Goal: Task Accomplishment & Management: Manage account settings

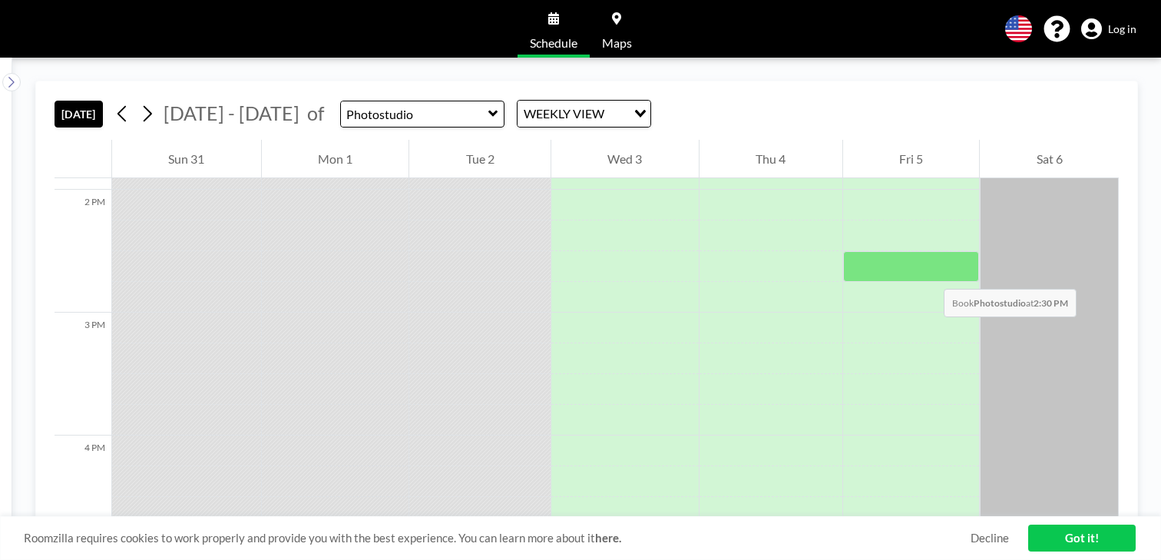
scroll to position [1705, 0]
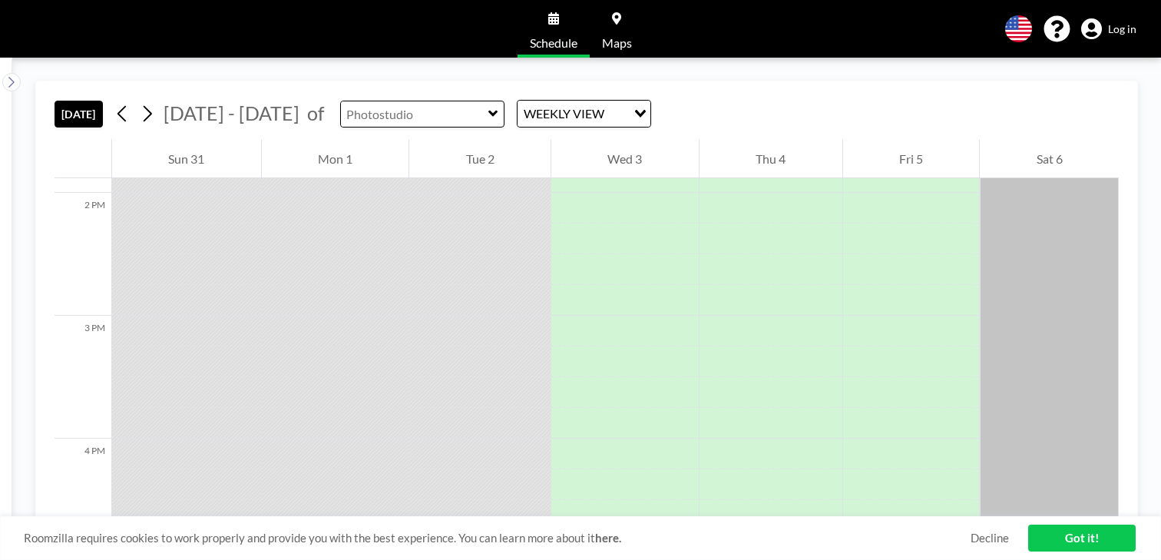
click at [415, 117] on input "text" at bounding box center [414, 113] width 147 height 25
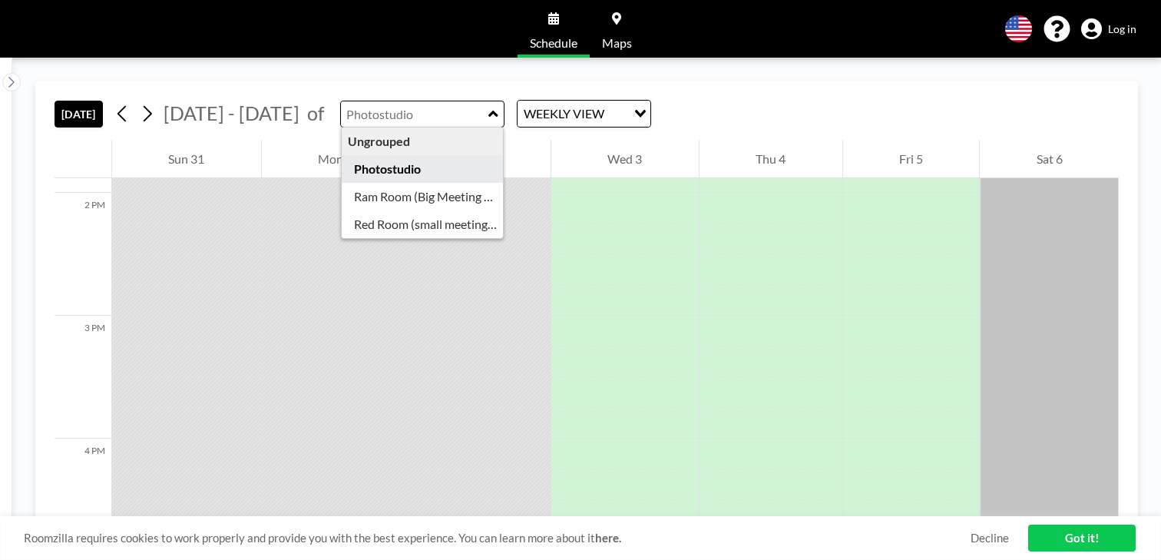
type input "Photostudio"
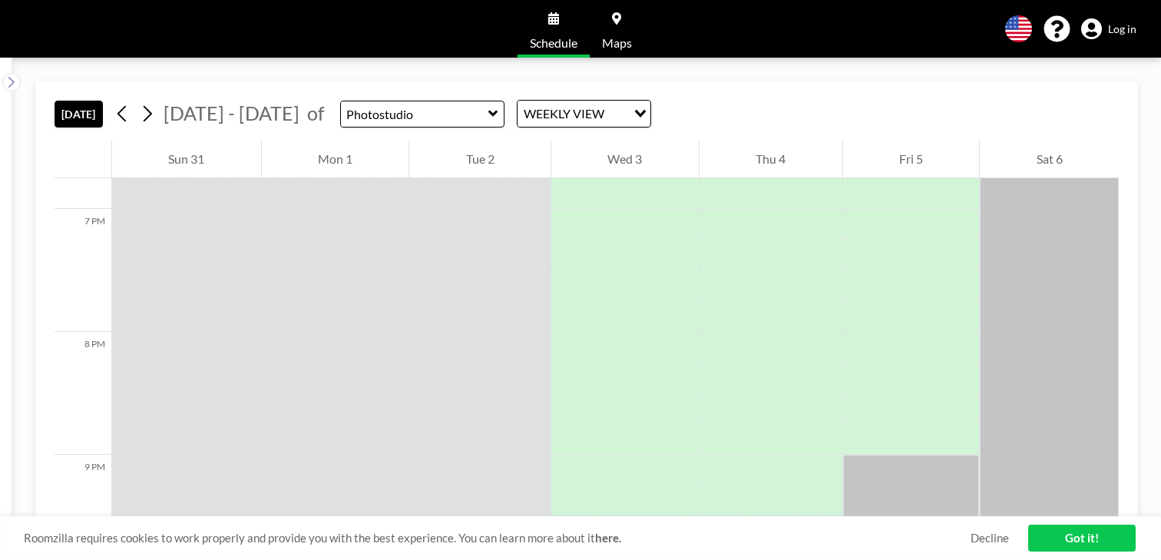
scroll to position [2609, 0]
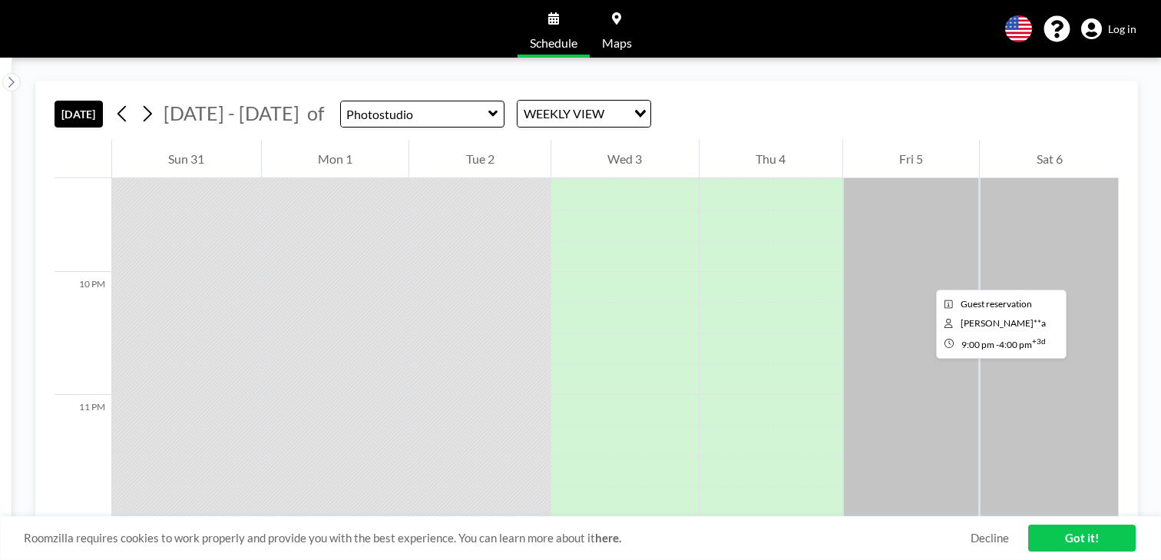
click at [924, 276] on div at bounding box center [911, 333] width 137 height 369
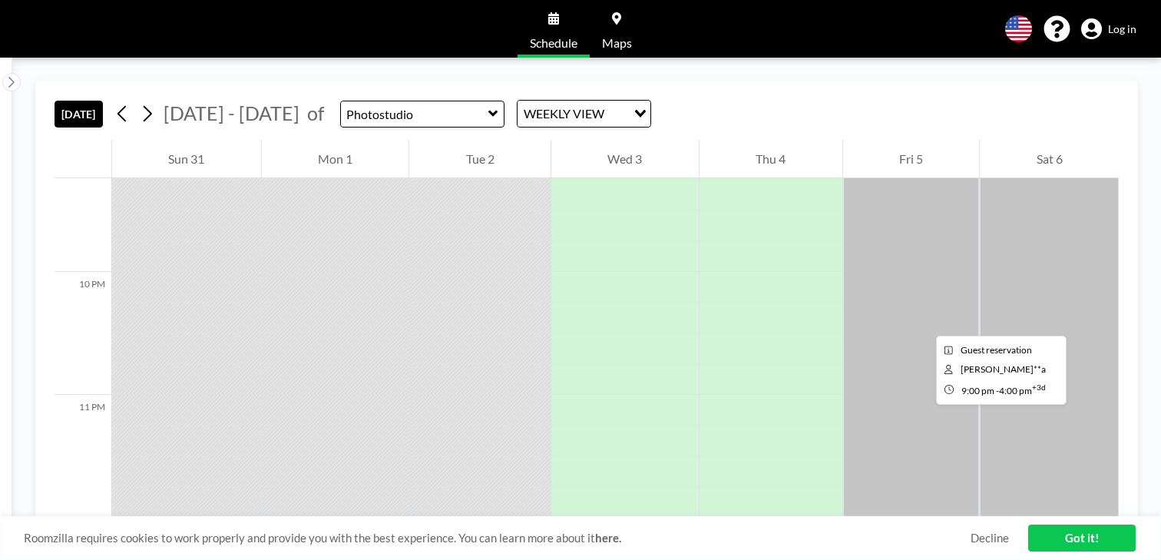
click at [924, 322] on div at bounding box center [911, 333] width 137 height 369
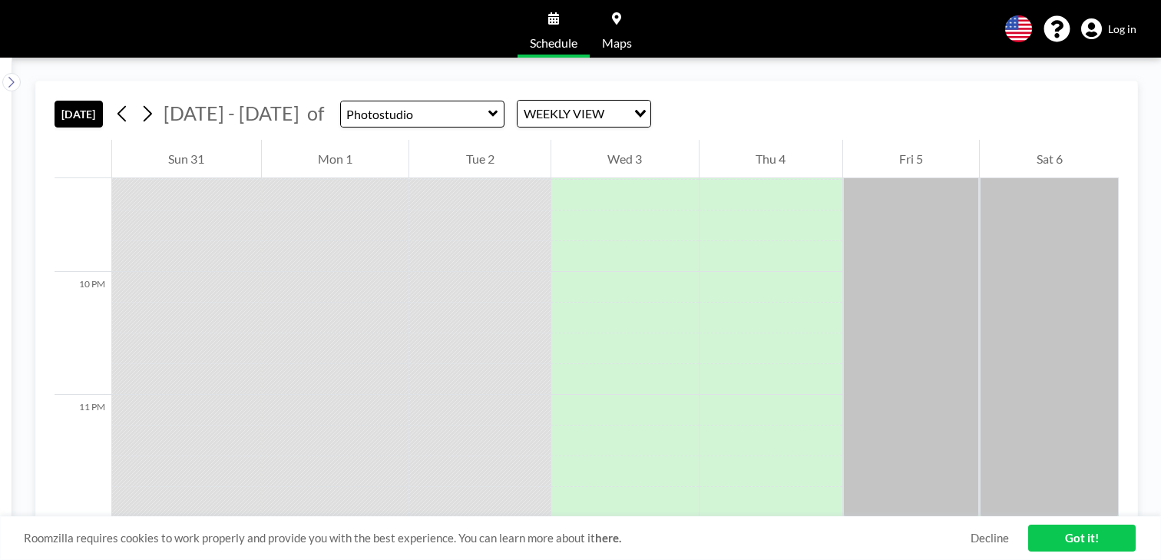
click at [1122, 27] on span "Log in" at bounding box center [1122, 29] width 28 height 14
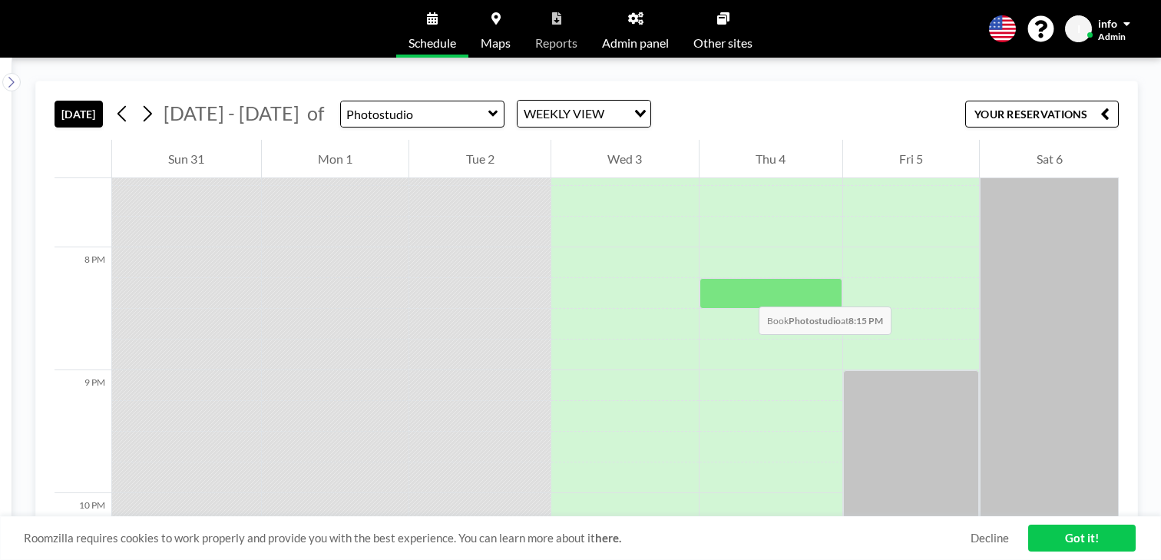
scroll to position [2440, 0]
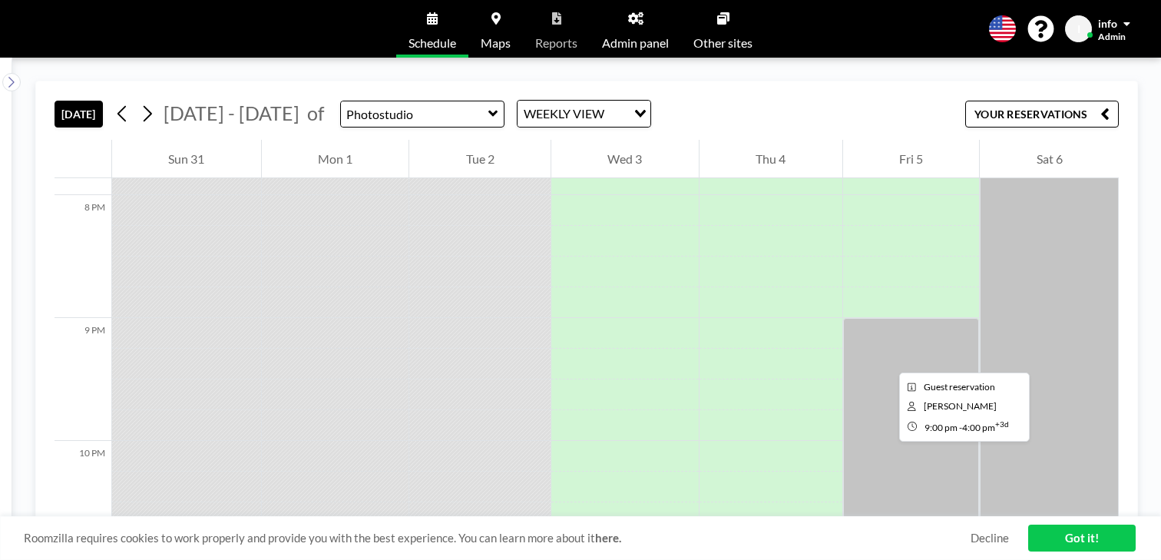
click at [887, 359] on div at bounding box center [911, 502] width 137 height 369
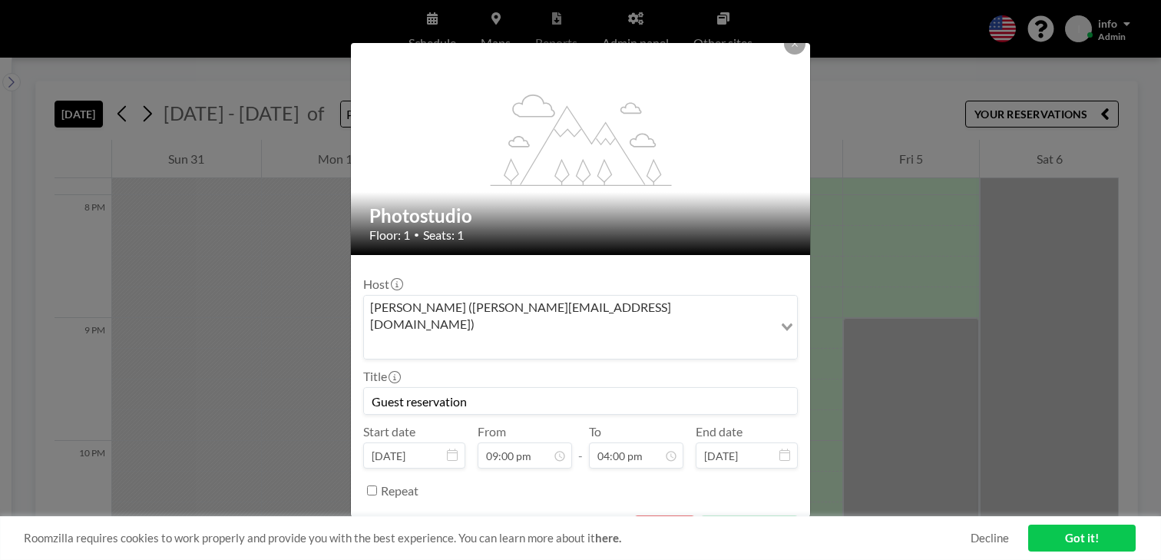
scroll to position [1749, 0]
click at [665, 515] on button "REMOVE" at bounding box center [664, 528] width 61 height 27
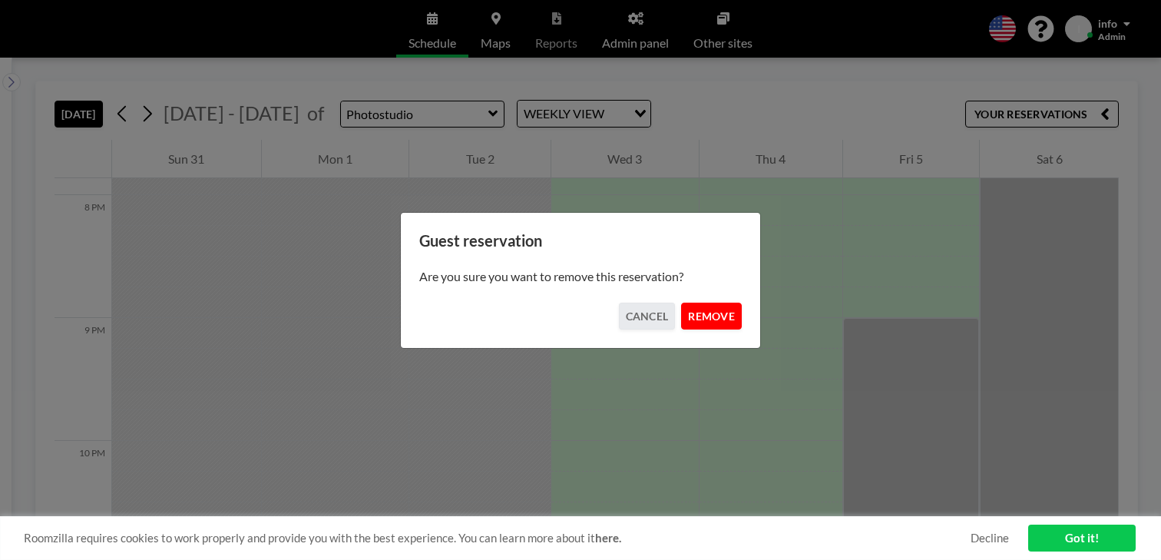
click at [716, 311] on button "REMOVE" at bounding box center [711, 316] width 61 height 27
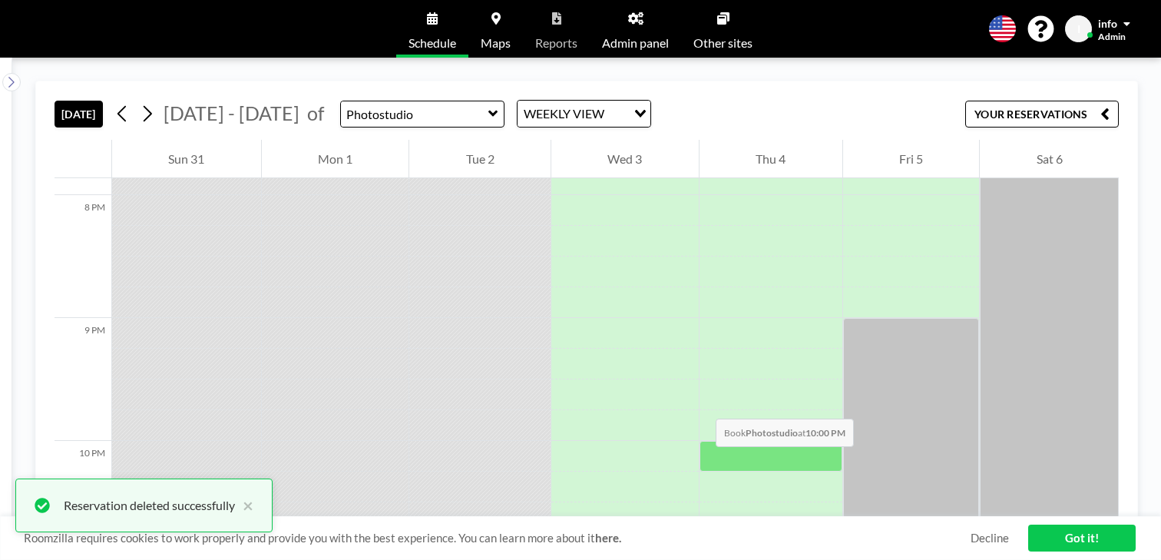
scroll to position [2609, 0]
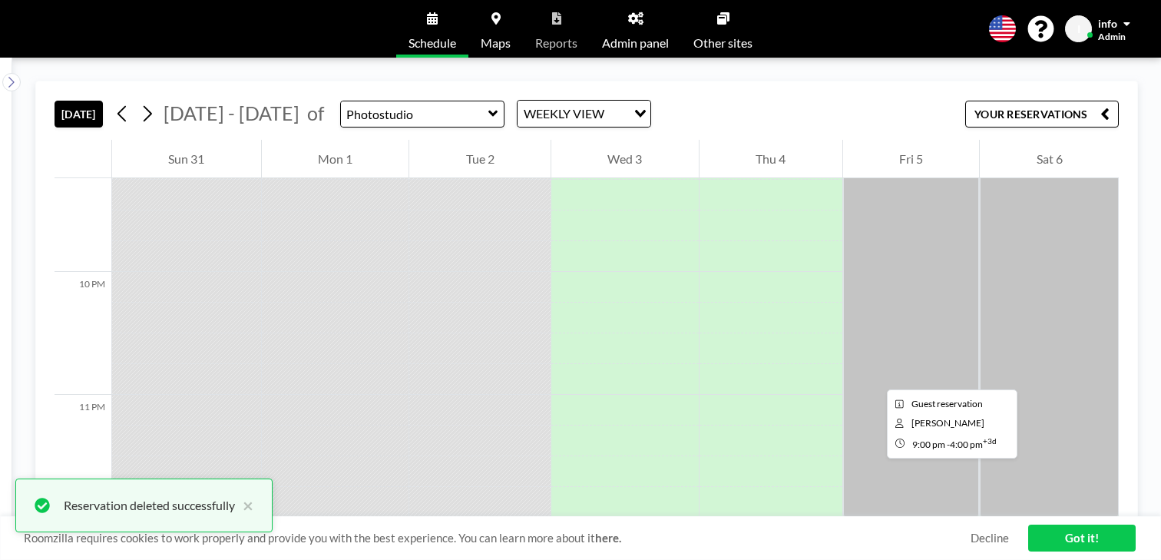
click at [875, 375] on div at bounding box center [911, 333] width 137 height 369
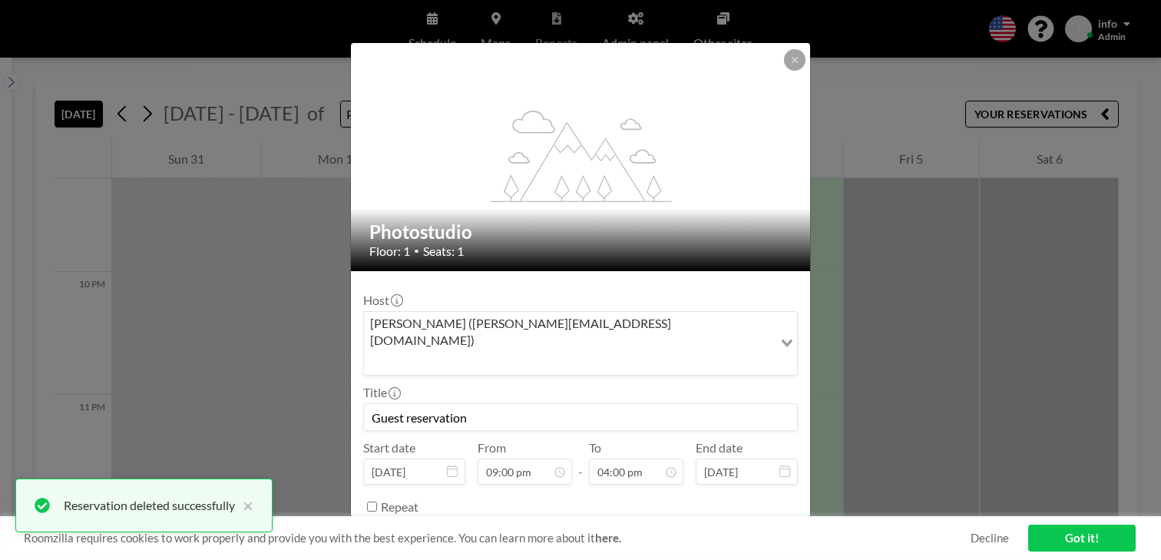
click at [292, 425] on div "flex-grow: 1.2; Photostudio Floor: 1 • Seats: 1 Host [PERSON_NAME] ([PERSON_NAM…" at bounding box center [580, 280] width 1161 height 560
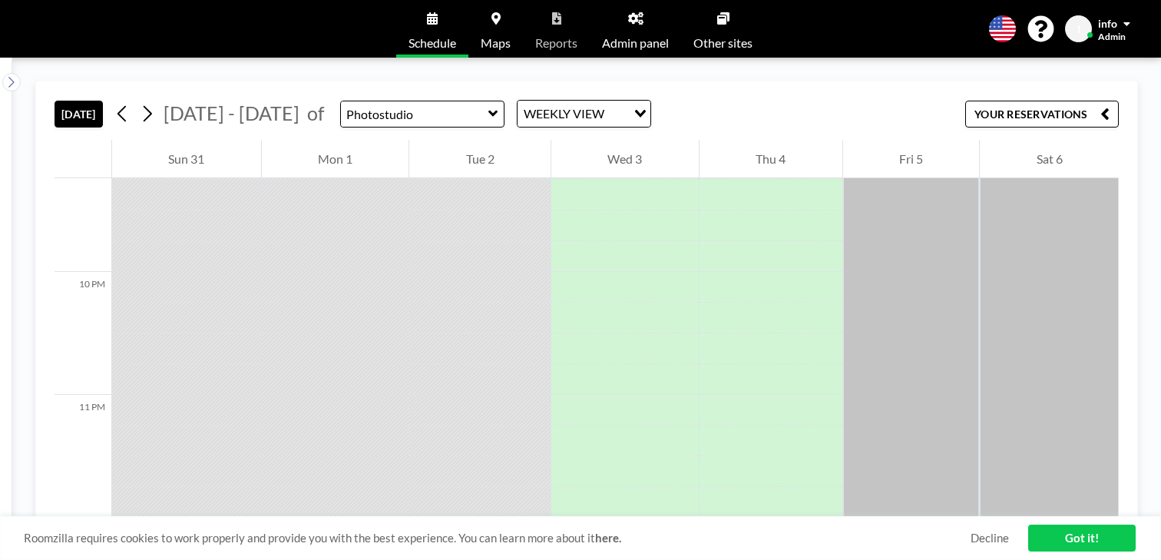
click at [872, 448] on div at bounding box center [911, 333] width 137 height 369
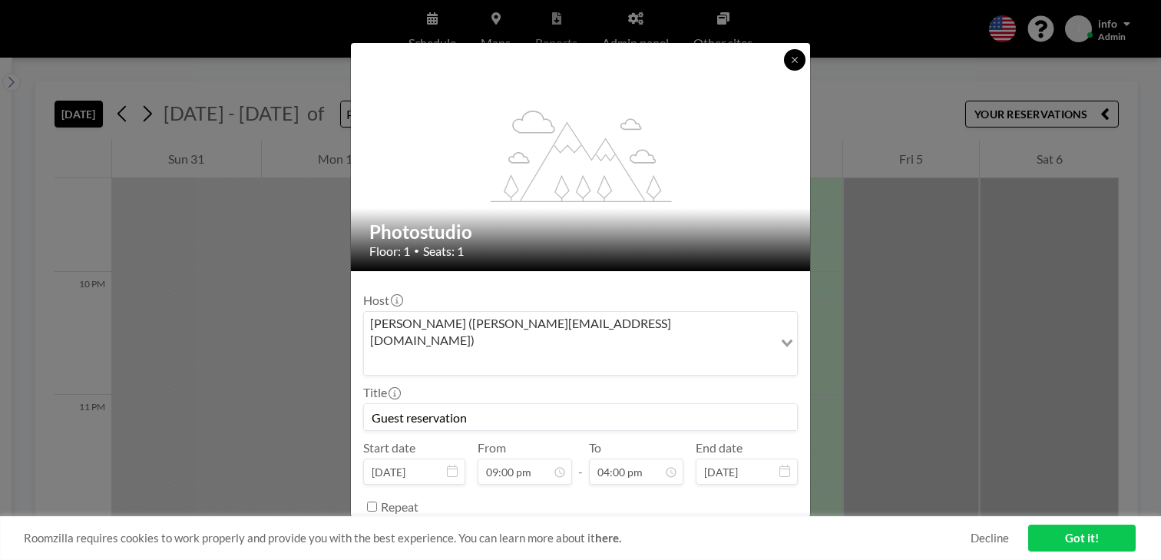
click at [799, 57] on button at bounding box center [795, 60] width 22 height 22
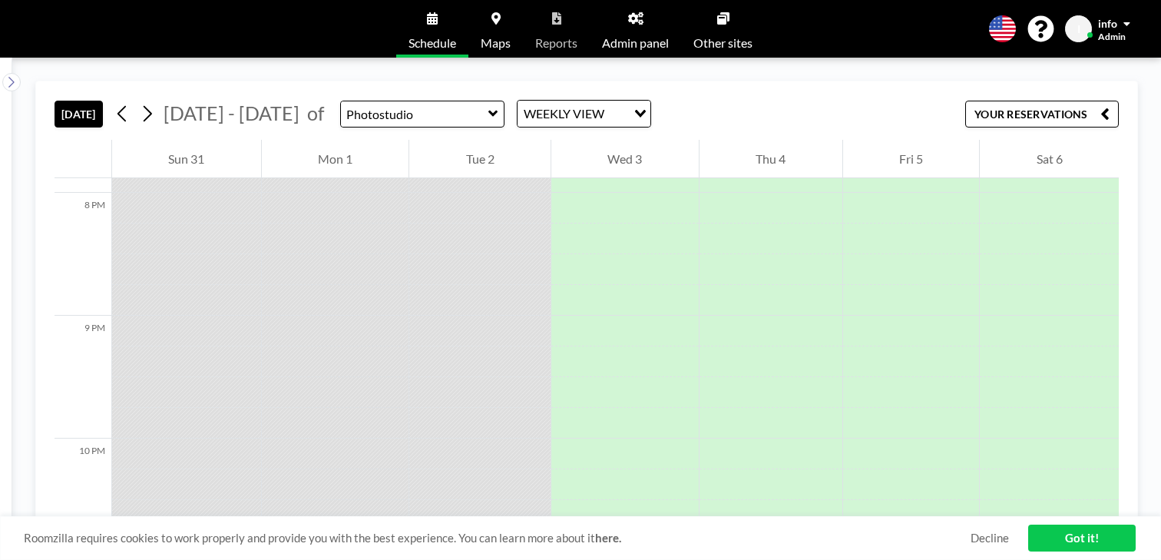
scroll to position [2609, 0]
